Goal: Transaction & Acquisition: Purchase product/service

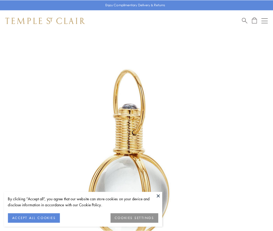
scroll to position [136, 0]
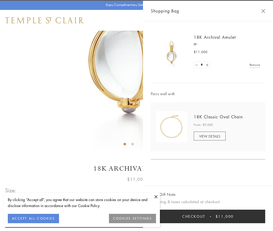
click at [208, 216] on button "Checkout $11,000" at bounding box center [208, 217] width 114 height 14
